Goal: Information Seeking & Learning: Learn about a topic

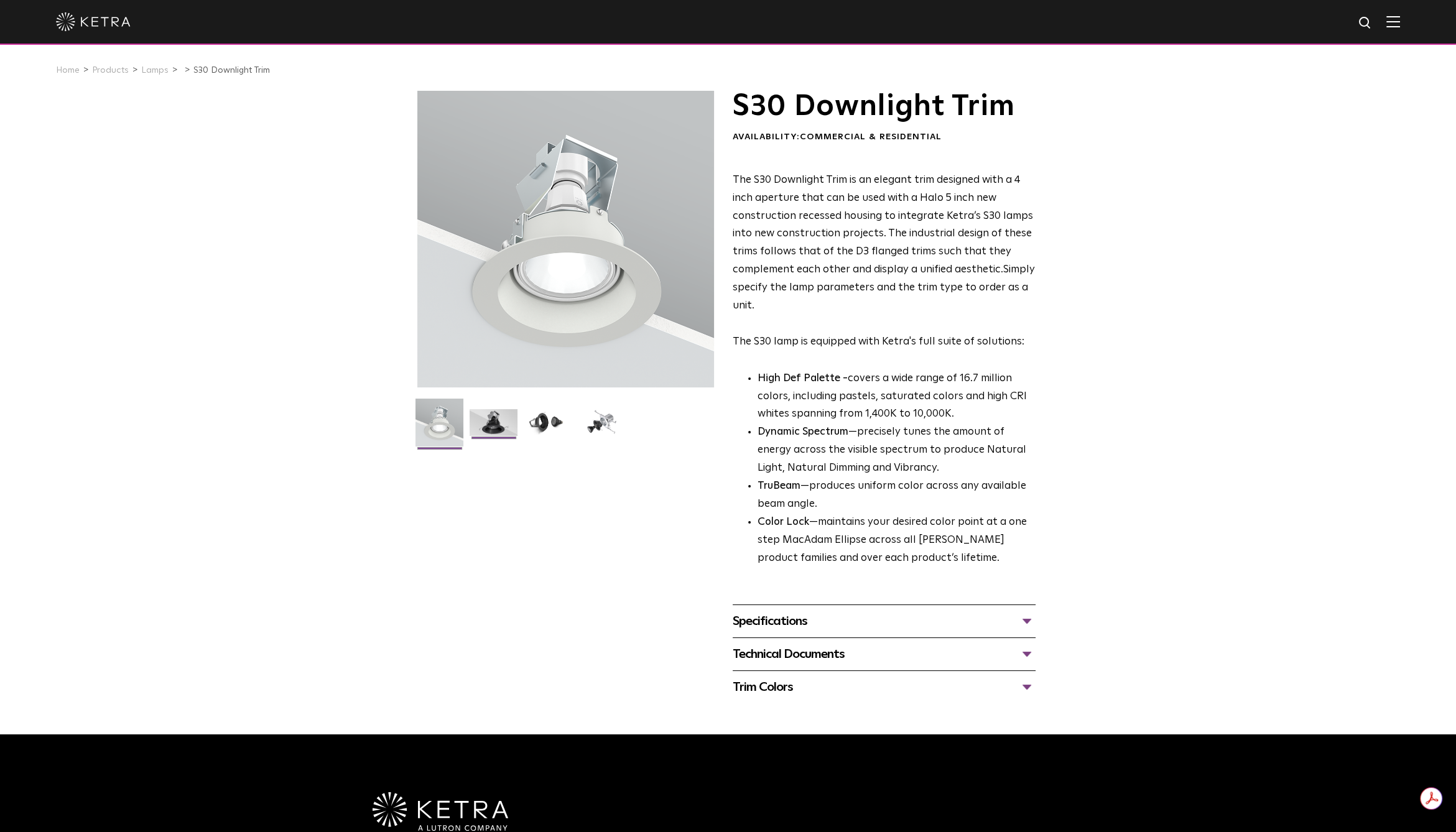
click at [493, 441] on img at bounding box center [494, 427] width 48 height 36
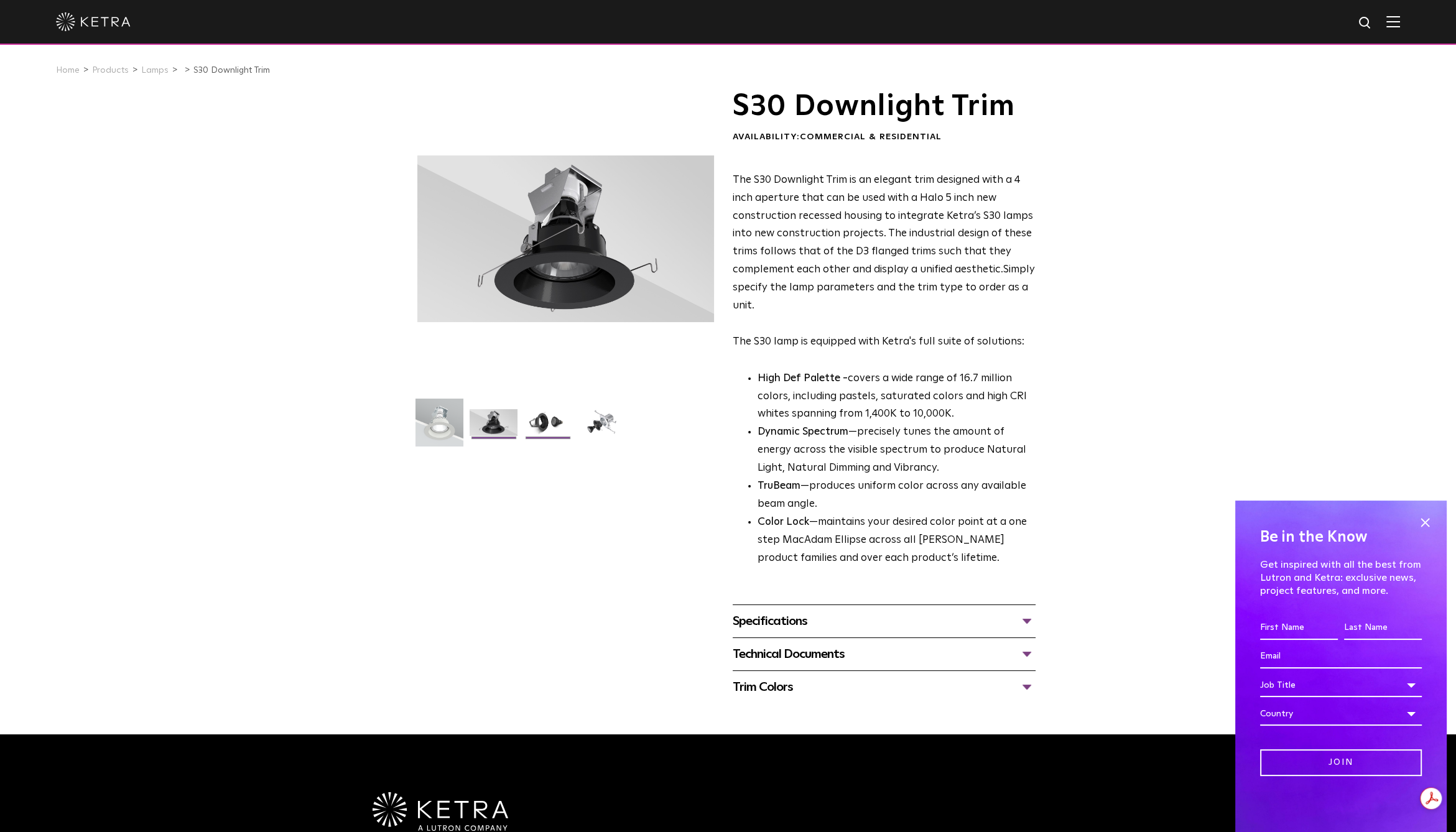
click at [543, 422] on img at bounding box center [547, 427] width 48 height 36
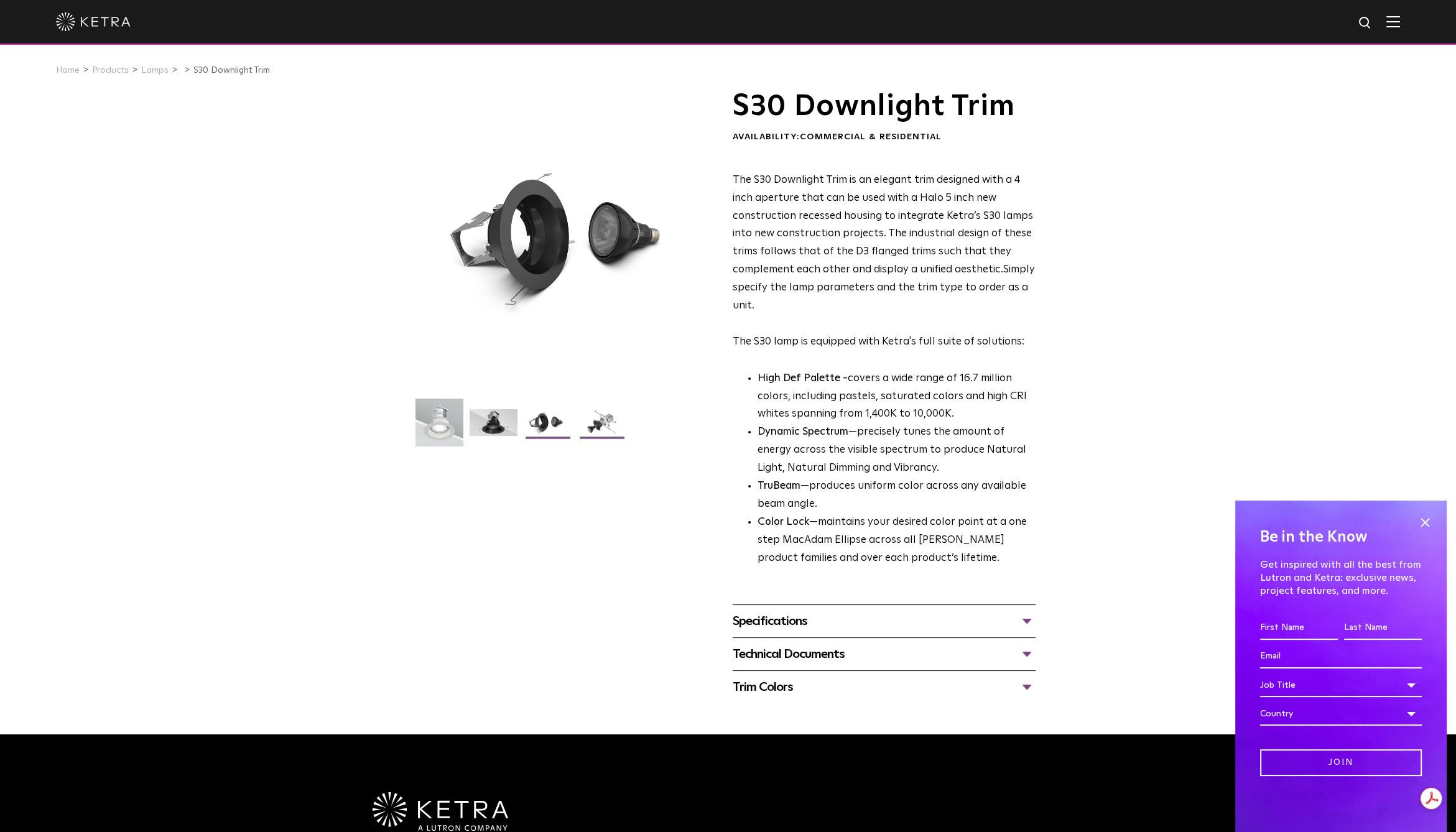
click at [595, 416] on img at bounding box center [602, 427] width 48 height 36
